Goal: Task Accomplishment & Management: Use online tool/utility

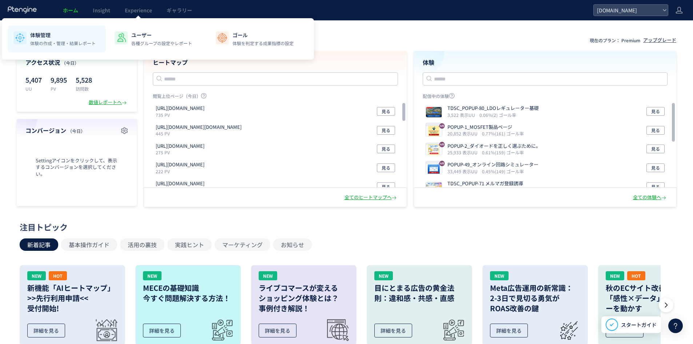
click at [56, 41] on p "体験の作成・管理・結果レポート" at bounding box center [63, 43] width 66 height 7
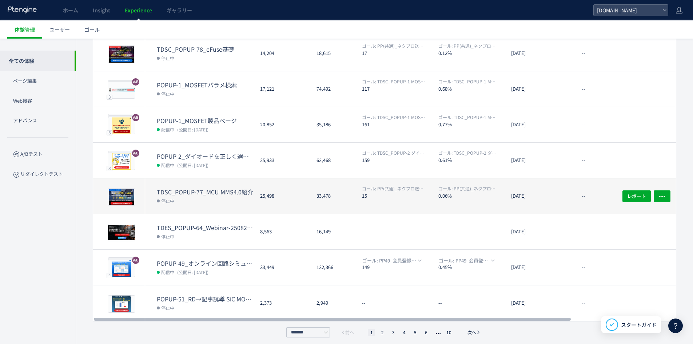
scroll to position [159, 0]
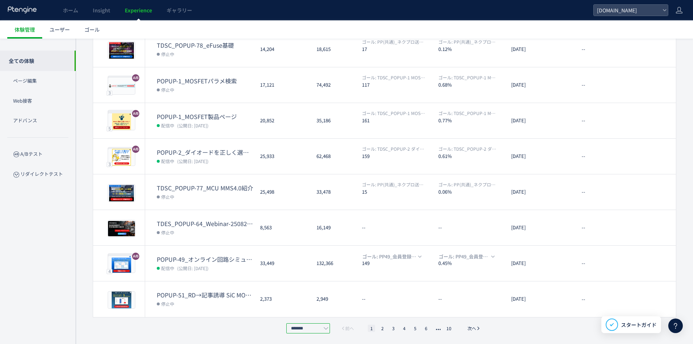
click at [317, 327] on input "*******" at bounding box center [308, 328] width 44 height 10
click at [310, 314] on li "30件/ページ" at bounding box center [309, 309] width 44 height 12
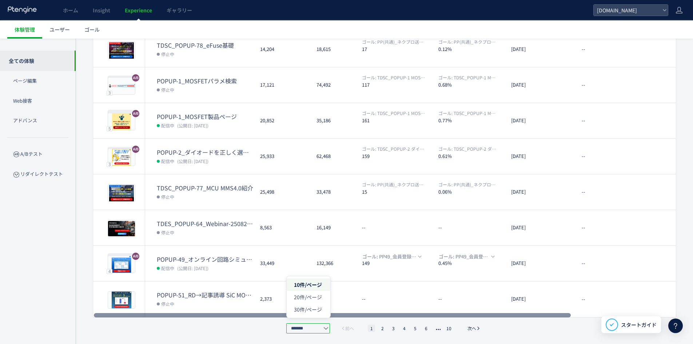
type input "*******"
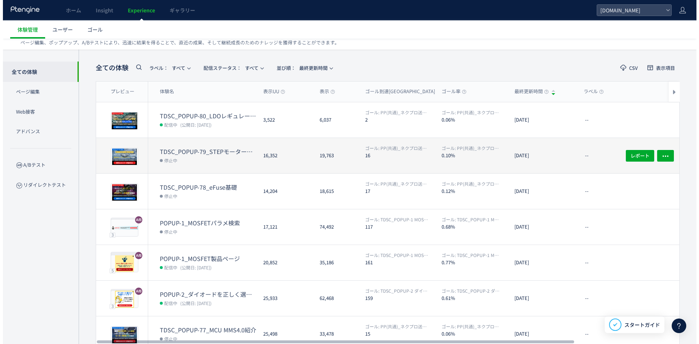
scroll to position [0, 0]
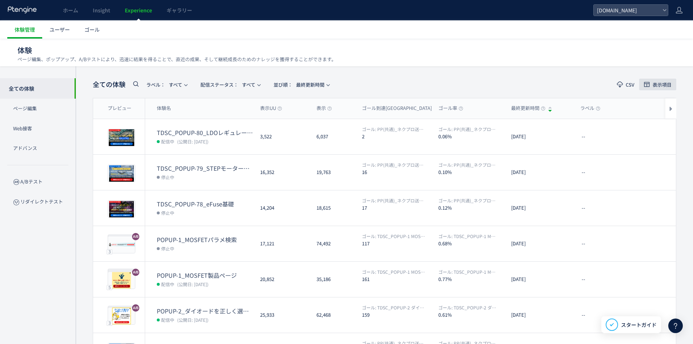
click at [657, 85] on span "表示項目" at bounding box center [662, 84] width 19 height 5
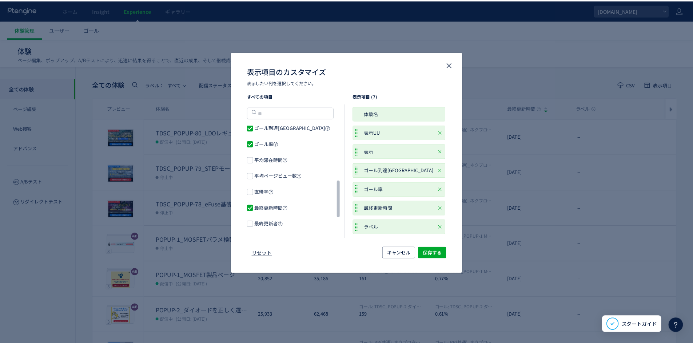
scroll to position [204, 0]
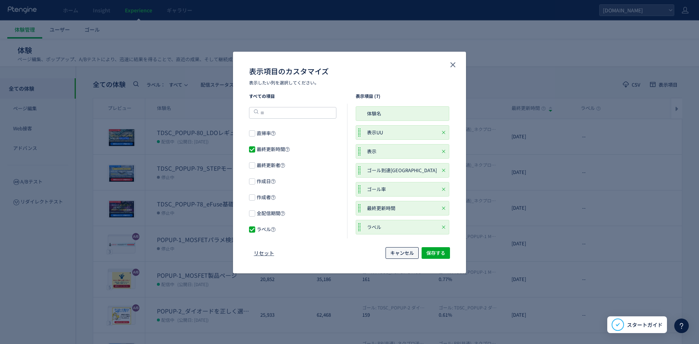
click at [412, 253] on span "キャンセル" at bounding box center [402, 253] width 24 height 12
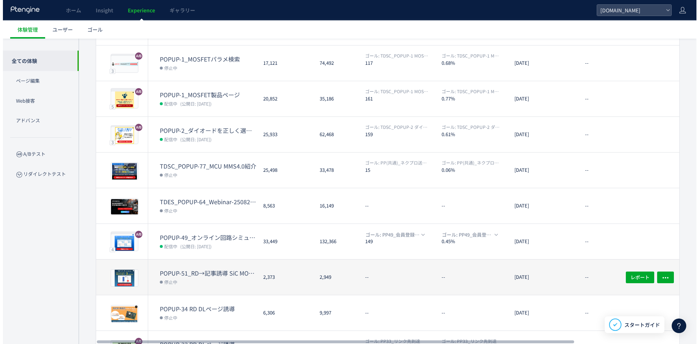
scroll to position [182, 0]
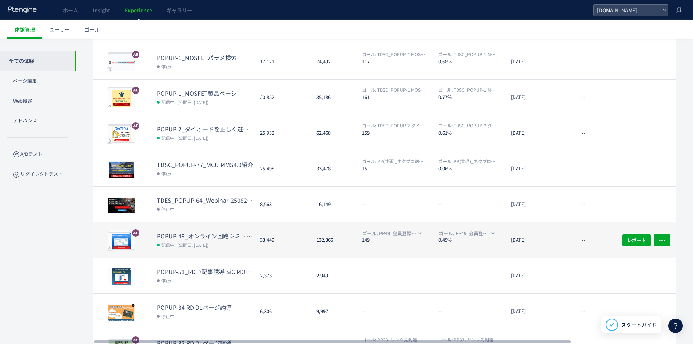
click at [219, 246] on dd "配信中 (公開日: [DATE])" at bounding box center [206, 244] width 98 height 9
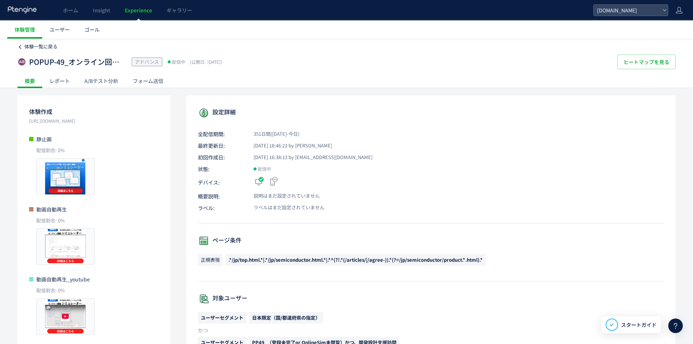
click at [37, 45] on span "体験一覧に戻る" at bounding box center [40, 46] width 33 height 7
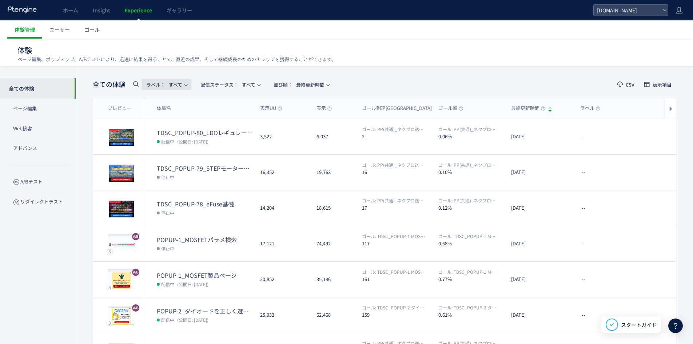
click at [181, 82] on span "ラベル： すべて" at bounding box center [164, 85] width 36 height 12
click at [44, 127] on p "Web接客" at bounding box center [38, 129] width 76 height 20
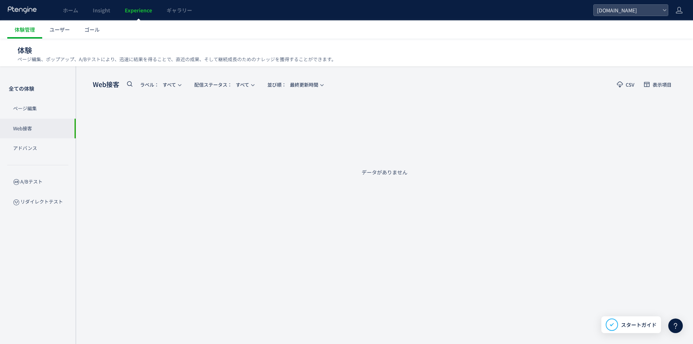
click at [44, 126] on p "Web接客" at bounding box center [38, 129] width 76 height 20
click at [45, 186] on p "A/Bテスト" at bounding box center [38, 182] width 76 height 20
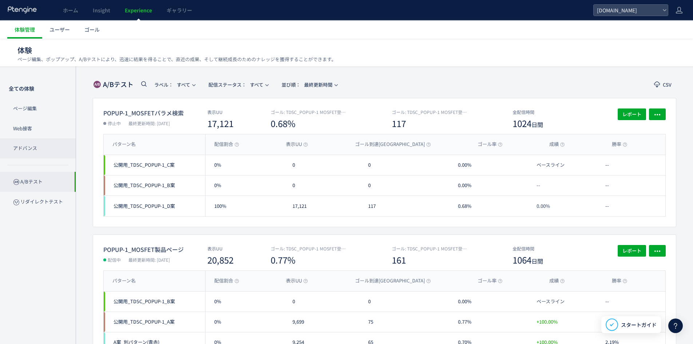
click at [38, 150] on p "アドバンス" at bounding box center [38, 148] width 76 height 20
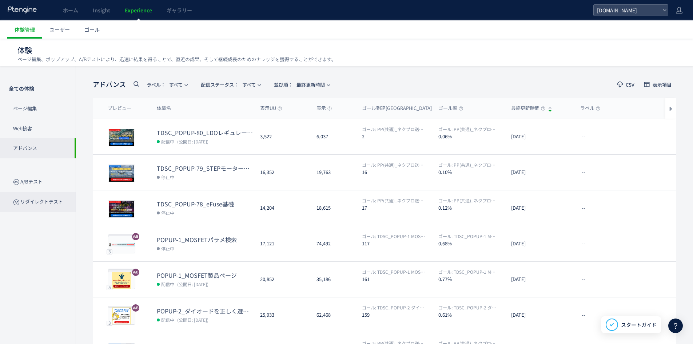
click at [42, 205] on p "リダイレクトテスト" at bounding box center [38, 202] width 76 height 20
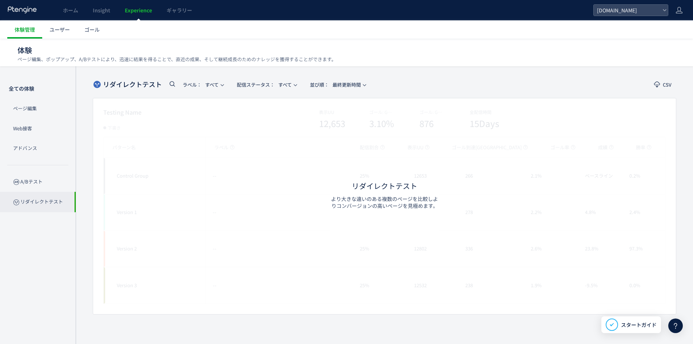
click at [37, 185] on p "A/Bテスト" at bounding box center [38, 182] width 76 height 20
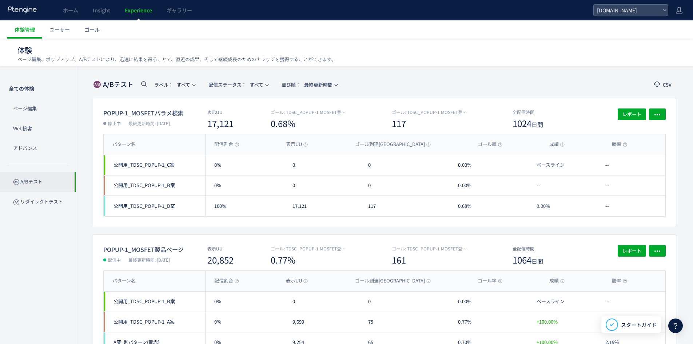
click at [37, 182] on p "A/Bテスト" at bounding box center [38, 182] width 76 height 20
click at [47, 86] on p "全ての体験" at bounding box center [38, 88] width 76 height 20
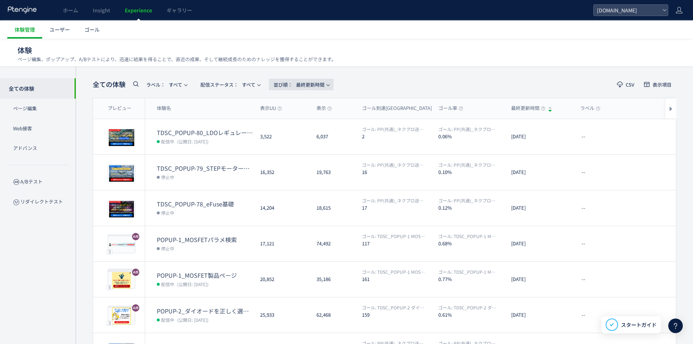
click at [321, 83] on span "並び順： 最終更新時間" at bounding box center [299, 85] width 51 height 12
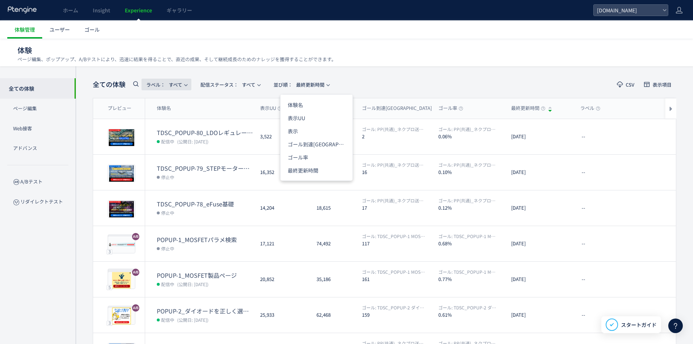
click at [179, 86] on span "ラベル： すべて" at bounding box center [164, 85] width 36 height 12
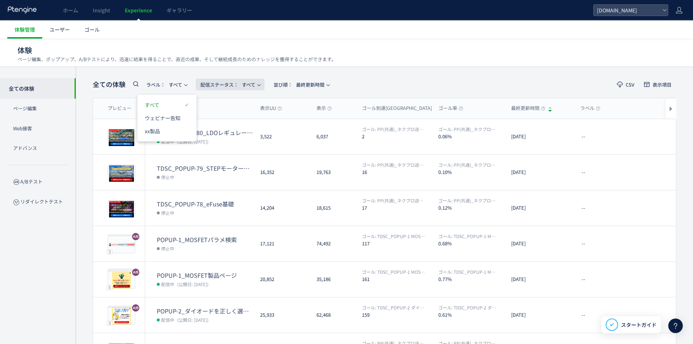
click at [255, 84] on span "配信ステータス​： すべて" at bounding box center [228, 85] width 55 height 12
click at [67, 29] on span "ユーザー" at bounding box center [59, 29] width 20 height 7
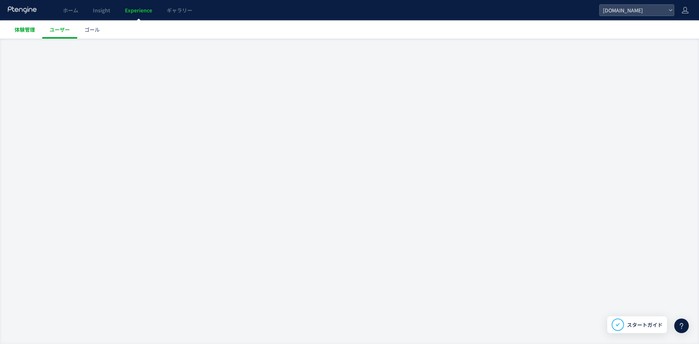
click at [37, 29] on link "体験管理" at bounding box center [24, 29] width 35 height 18
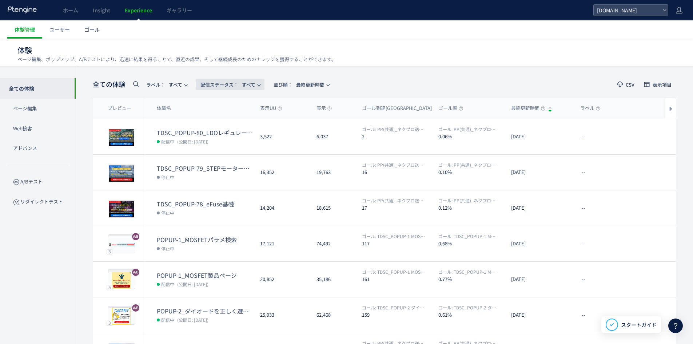
click at [252, 82] on span "配信ステータス​： すべて" at bounding box center [228, 85] width 55 height 12
click at [50, 113] on p "ページ編集" at bounding box center [38, 109] width 76 height 20
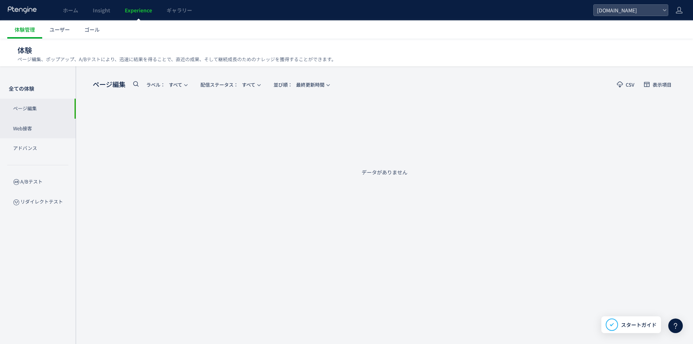
click at [36, 131] on p "Web接客" at bounding box center [38, 129] width 76 height 20
click at [48, 188] on p "A/Bテスト" at bounding box center [38, 182] width 76 height 20
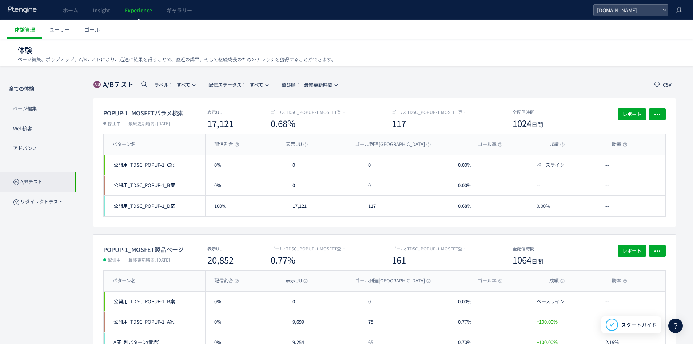
click at [48, 186] on p "A/Bテスト" at bounding box center [38, 182] width 76 height 20
click at [47, 129] on p "Web接客" at bounding box center [38, 129] width 76 height 20
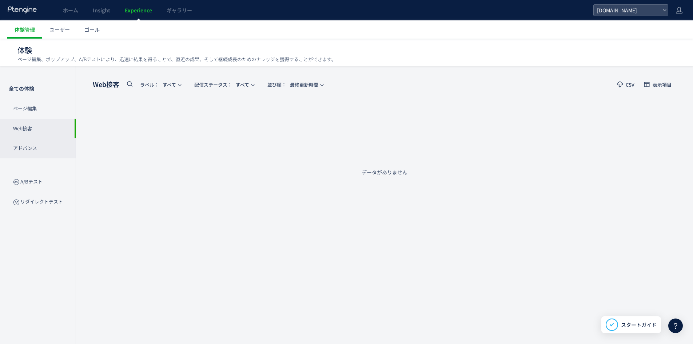
click at [45, 142] on p "アドバンス" at bounding box center [38, 148] width 76 height 20
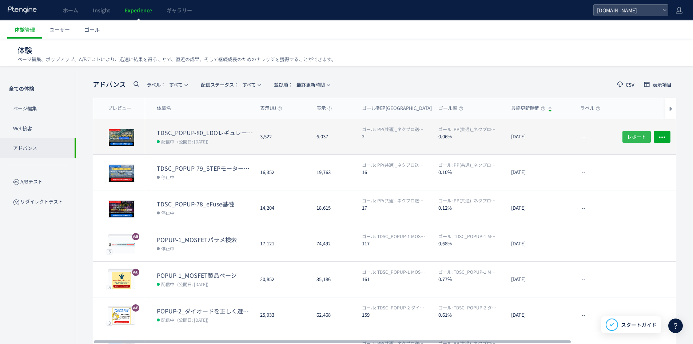
click at [638, 136] on span "レポート" at bounding box center [636, 137] width 19 height 12
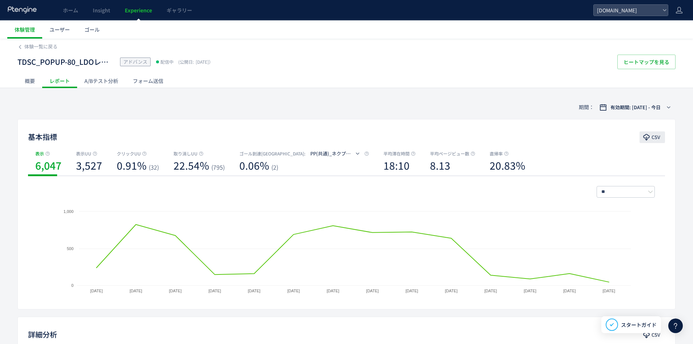
click at [660, 132] on span "CSV" at bounding box center [656, 137] width 9 height 12
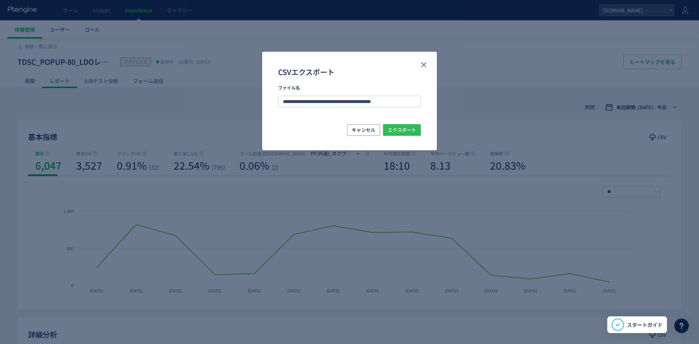
click at [402, 127] on span "エクスポート" at bounding box center [402, 130] width 28 height 12
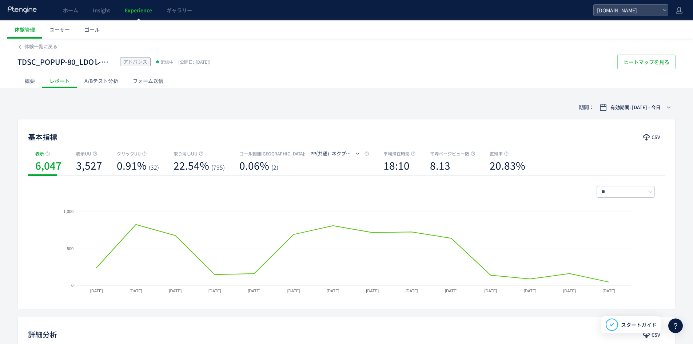
click at [25, 81] on div "概要" at bounding box center [29, 81] width 25 height 15
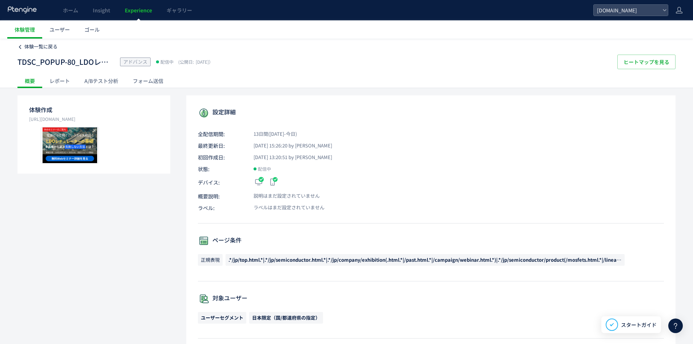
click at [45, 44] on span "体験一覧に戻る" at bounding box center [40, 46] width 33 height 7
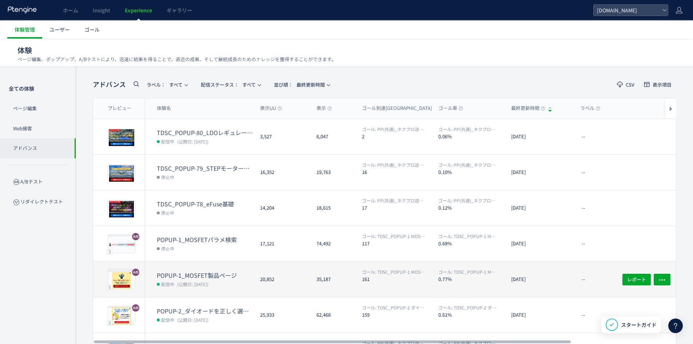
click at [217, 274] on dt "POPUP-1_MOSFET製品ページ" at bounding box center [206, 275] width 98 height 8
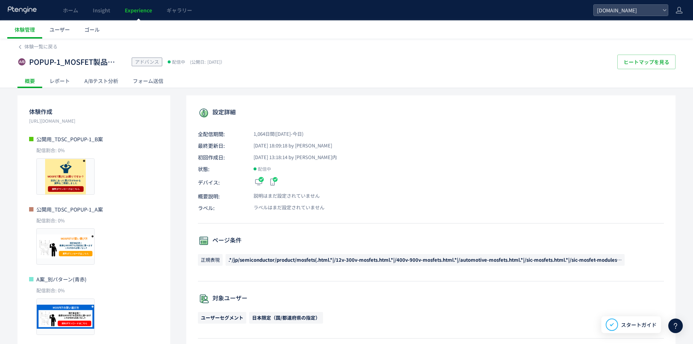
click at [55, 81] on div "レポート" at bounding box center [59, 81] width 35 height 15
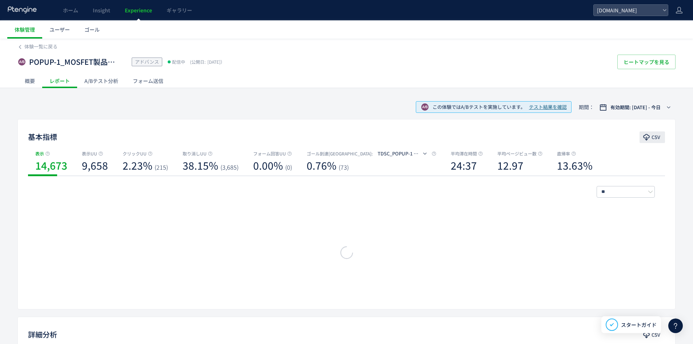
click at [652, 135] on span "CSV" at bounding box center [656, 137] width 9 height 12
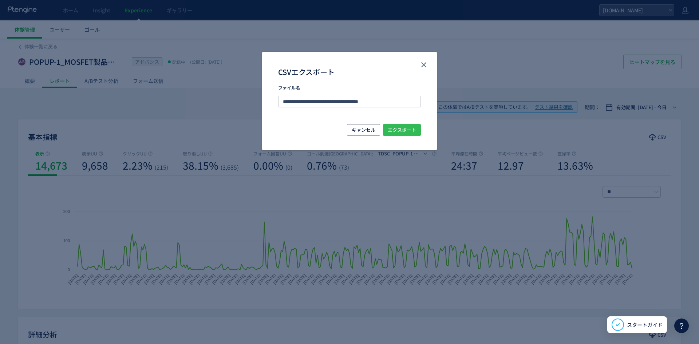
click at [394, 129] on span "エクスポート" at bounding box center [402, 130] width 28 height 12
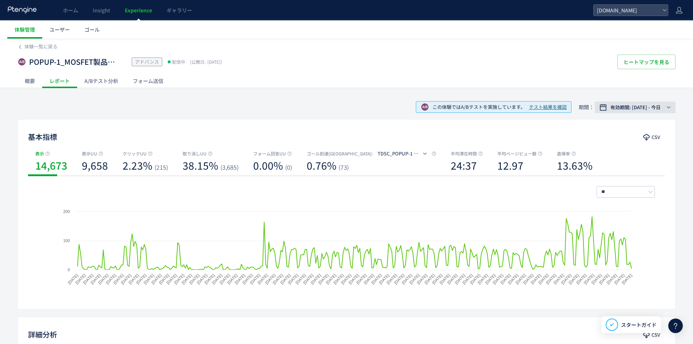
click at [668, 106] on icon "button" at bounding box center [669, 107] width 4 height 4
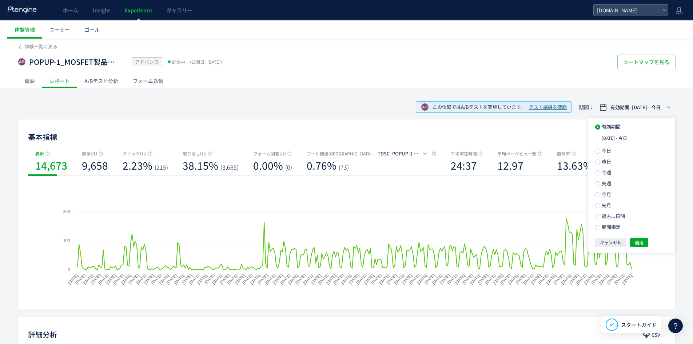
click at [527, 40] on div "体験一覧に戻る" at bounding box center [346, 45] width 658 height 12
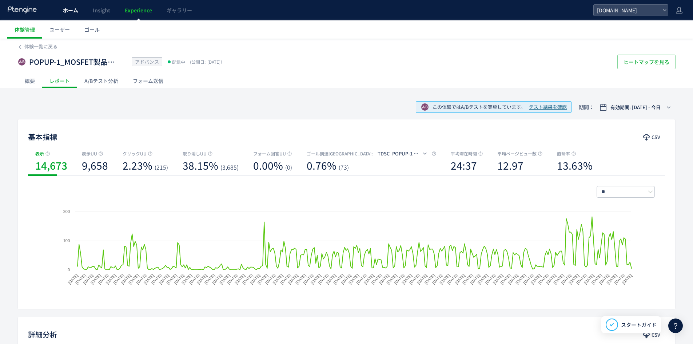
click at [74, 13] on span "ホーム" at bounding box center [70, 10] width 15 height 7
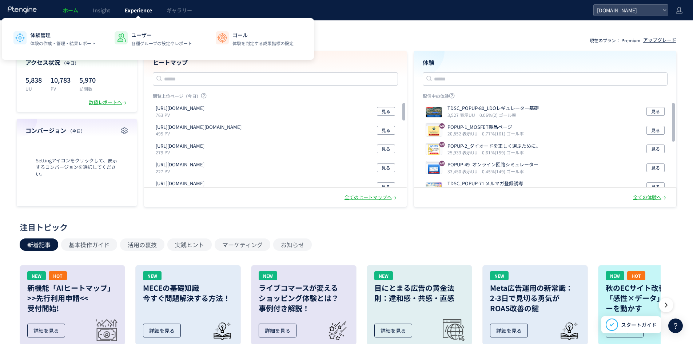
click at [143, 15] on link "Experience" at bounding box center [139, 10] width 42 height 20
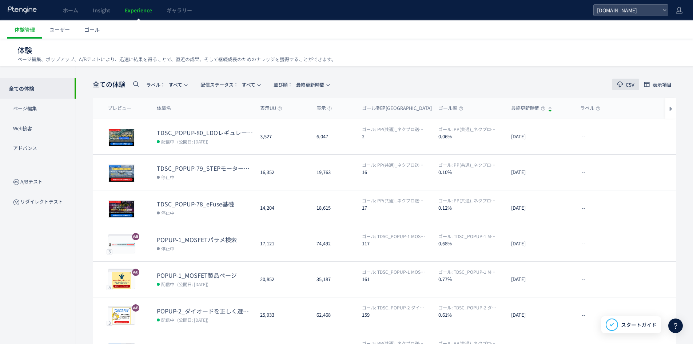
click at [624, 83] on icon "button" at bounding box center [620, 84] width 9 height 9
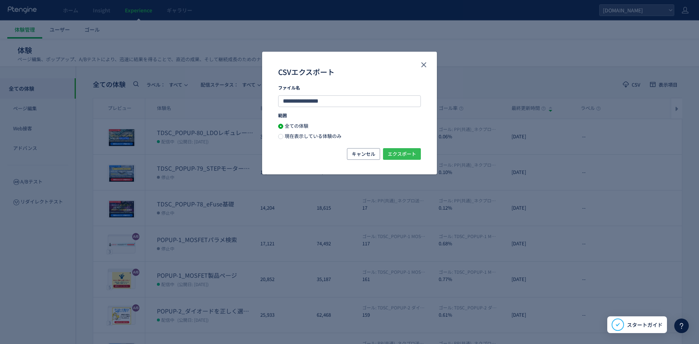
click at [399, 152] on span "エクスポート" at bounding box center [402, 154] width 28 height 12
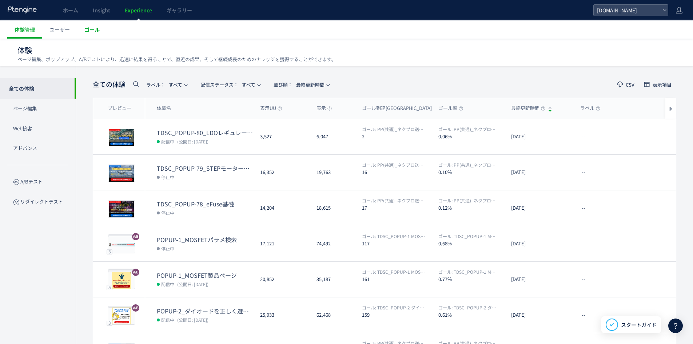
click at [87, 33] on link "ゴール" at bounding box center [92, 29] width 30 height 18
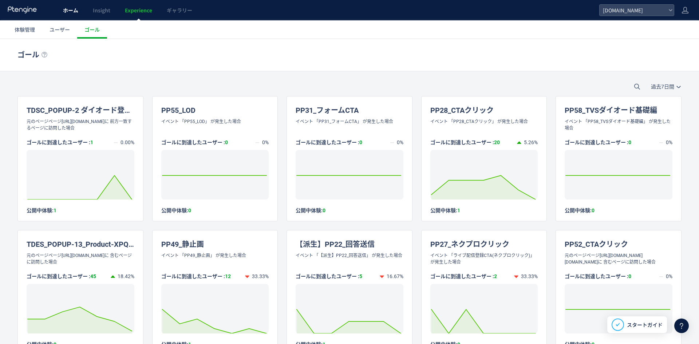
click at [78, 13] on span "ホーム" at bounding box center [70, 10] width 15 height 7
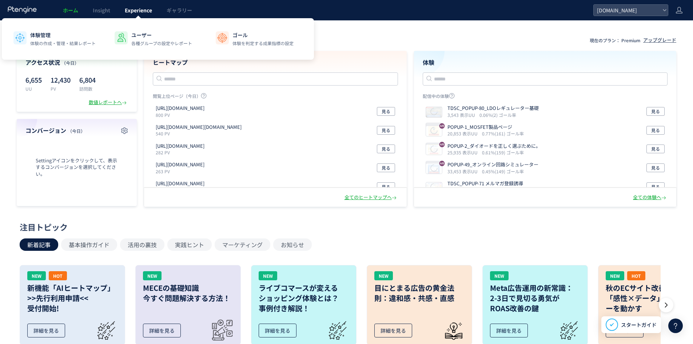
click at [130, 12] on span "Experience" at bounding box center [138, 10] width 27 height 7
